Goal: Transaction & Acquisition: Purchase product/service

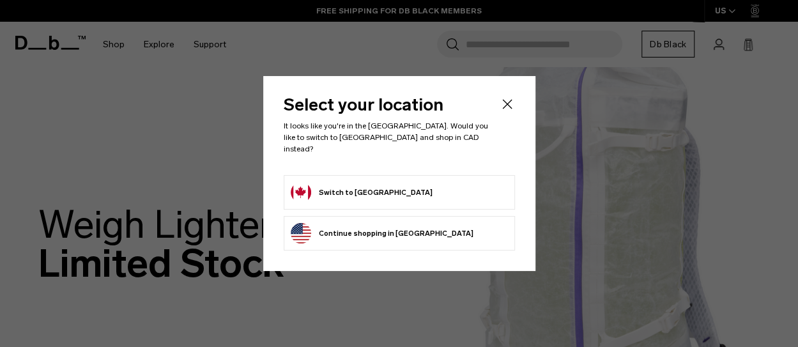
click at [345, 182] on button "Switch to Canada" at bounding box center [362, 192] width 142 height 20
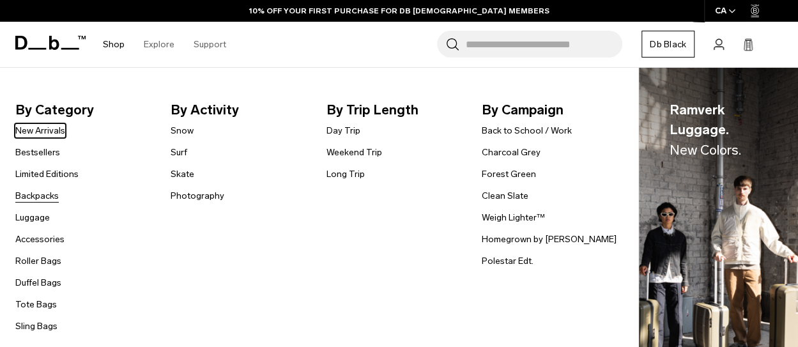
click at [39, 196] on link "Backpacks" at bounding box center [36, 195] width 43 height 13
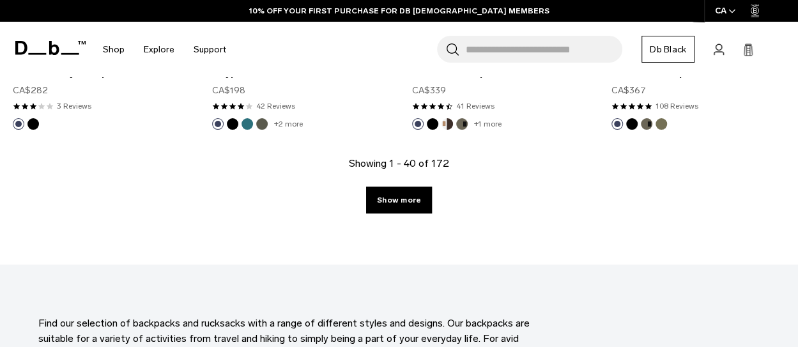
scroll to position [3361, 0]
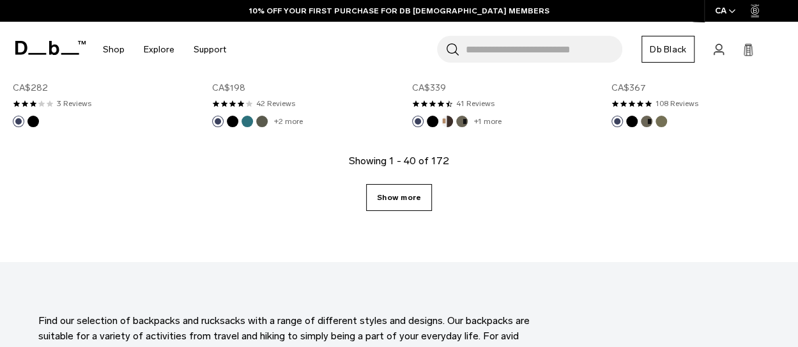
click at [382, 184] on link "Show more" at bounding box center [399, 197] width 66 height 27
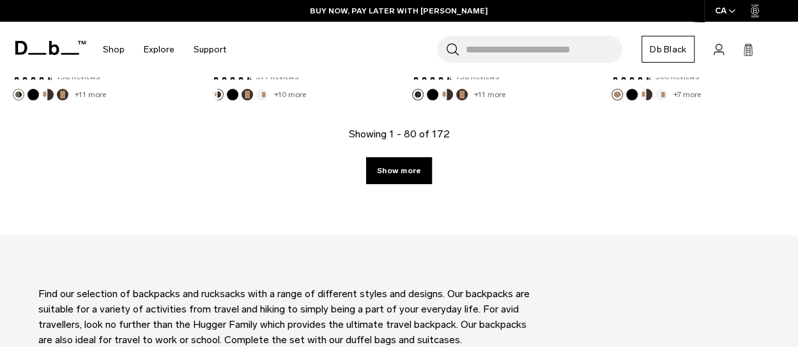
scroll to position [6604, 0]
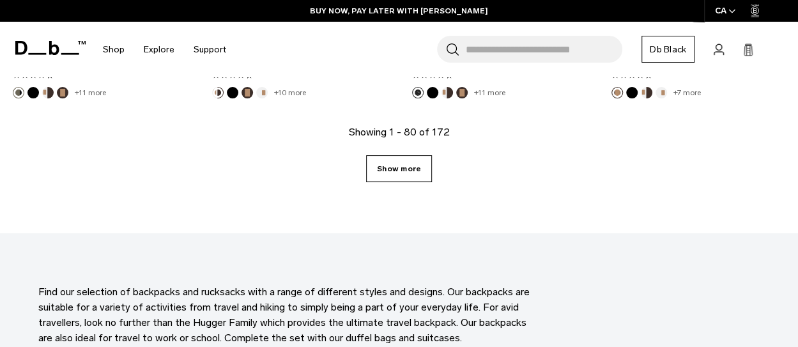
click at [404, 160] on link "Show more" at bounding box center [399, 168] width 66 height 27
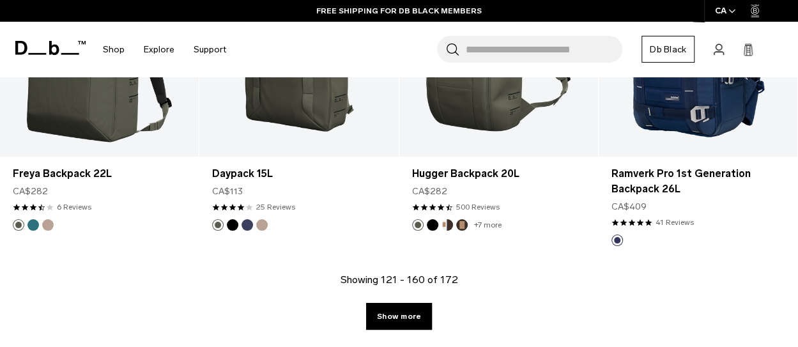
scroll to position [3488, 0]
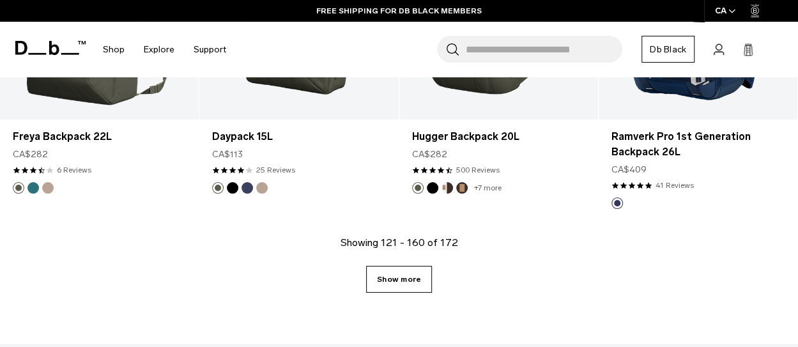
click at [390, 266] on link "Show more" at bounding box center [399, 279] width 66 height 27
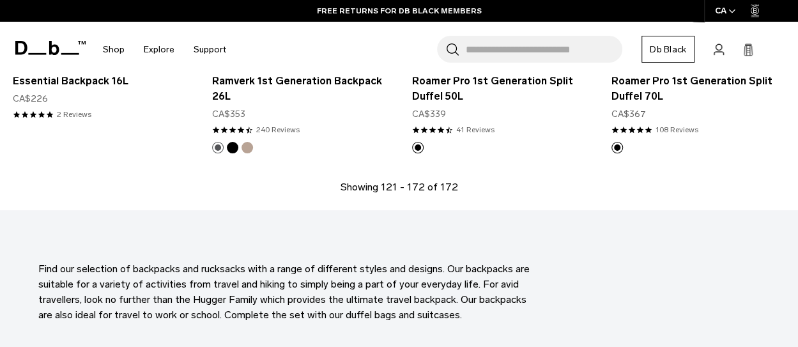
scroll to position [4481, 0]
